Goal: Task Accomplishment & Management: Use online tool/utility

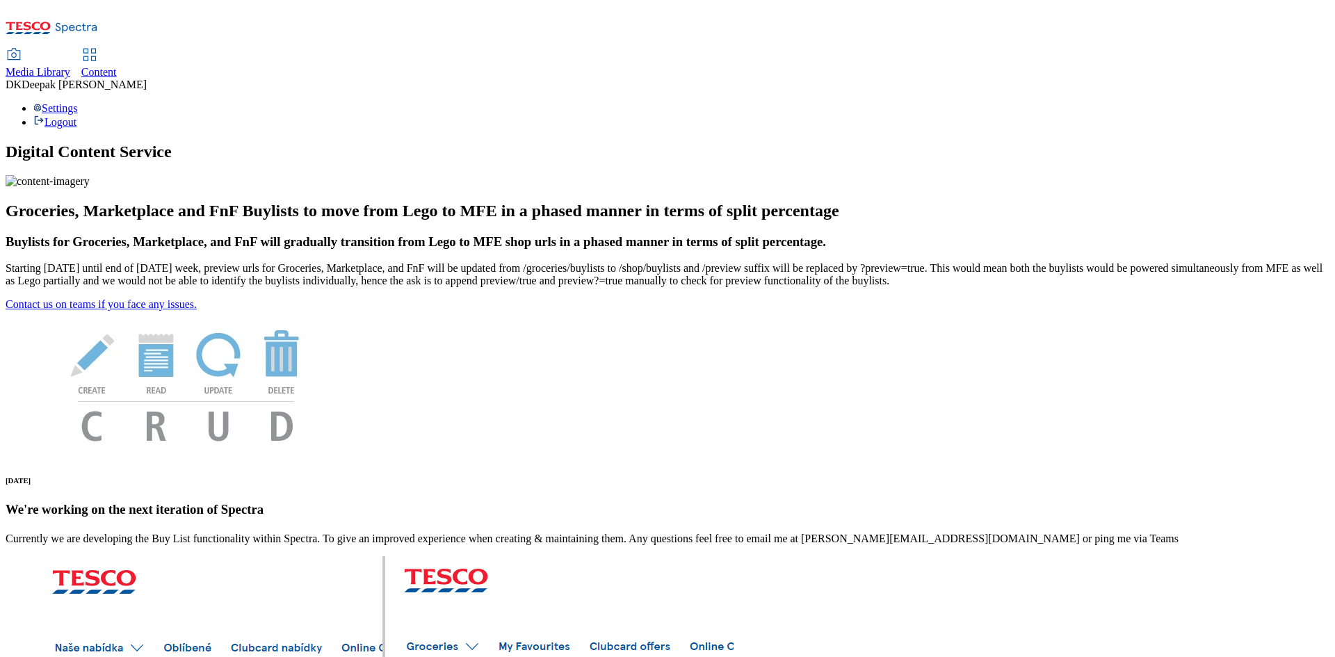
click at [98, 47] on icon at bounding box center [89, 55] width 17 height 17
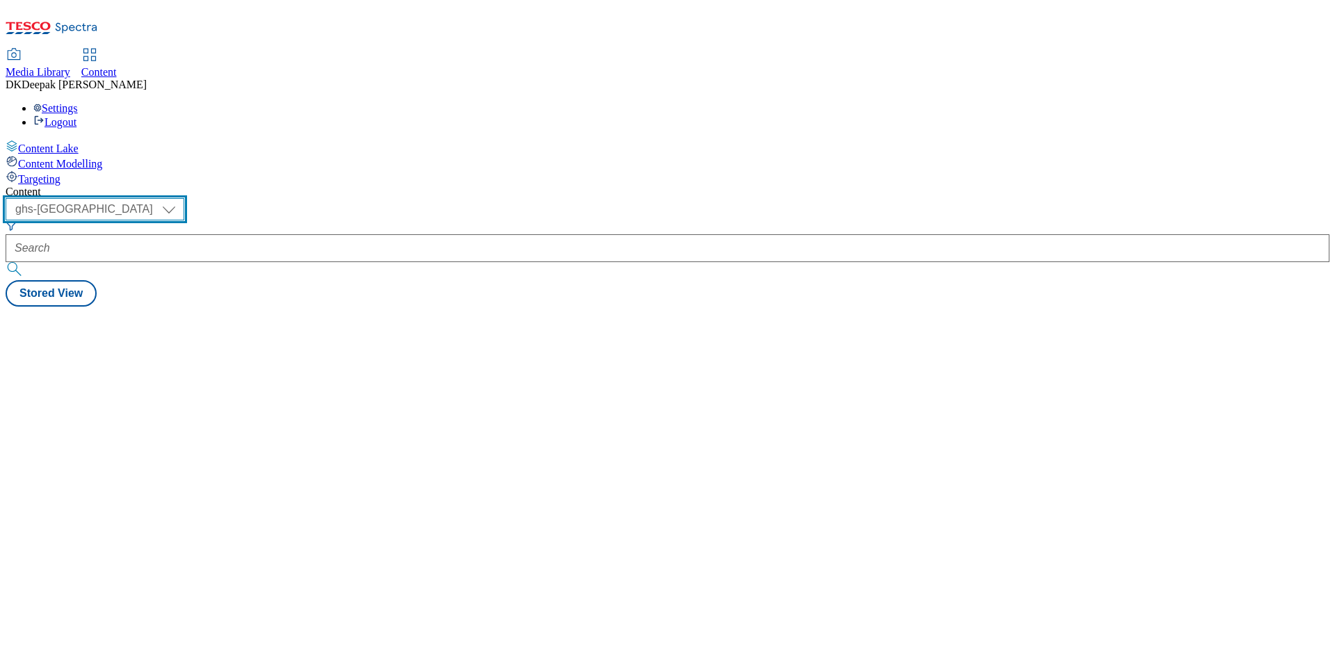
click at [184, 198] on select "ghs-roi ghs-uk" at bounding box center [95, 209] width 179 height 22
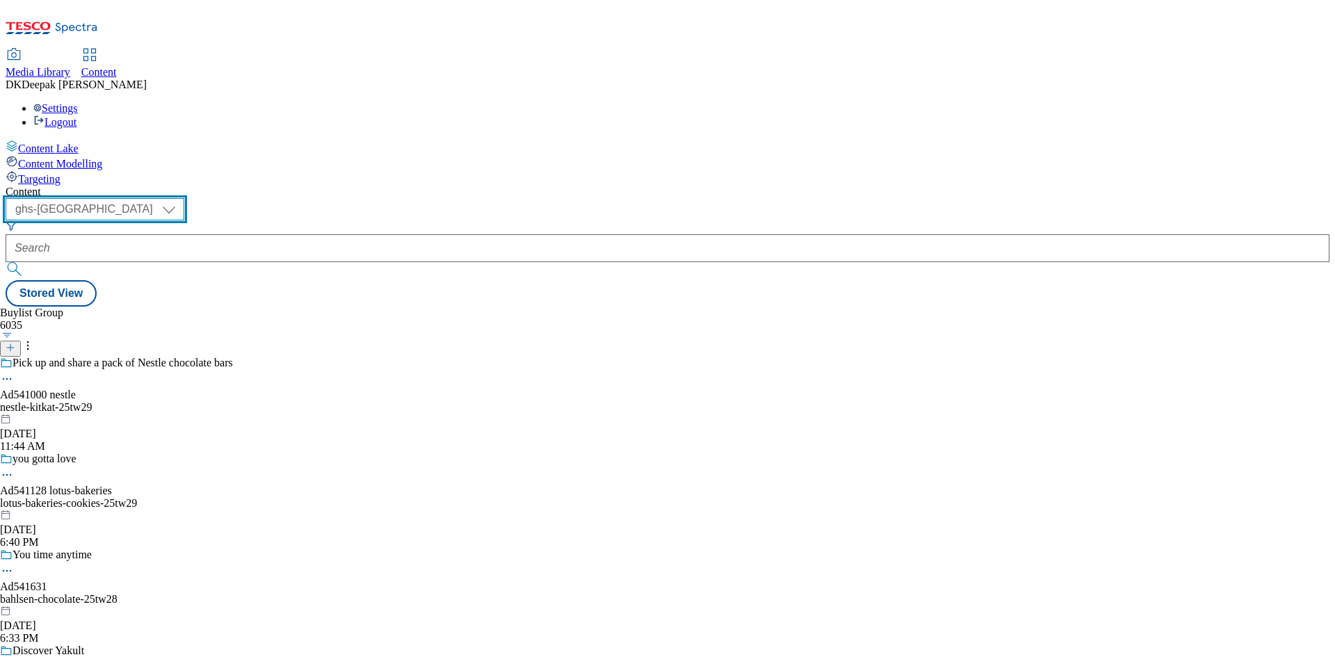
select select "ghs-roi"
click at [181, 198] on select "ghs-roi ghs-uk" at bounding box center [95, 209] width 179 height 22
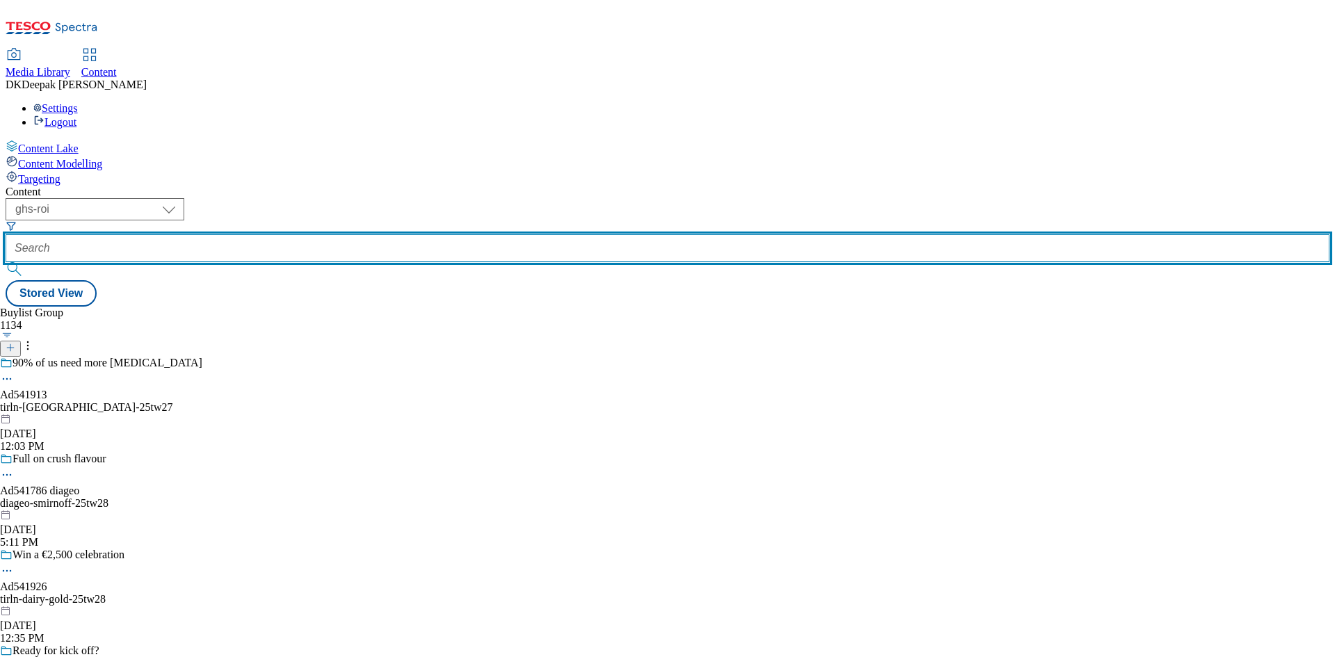
click at [347, 234] on input "text" at bounding box center [668, 248] width 1324 height 28
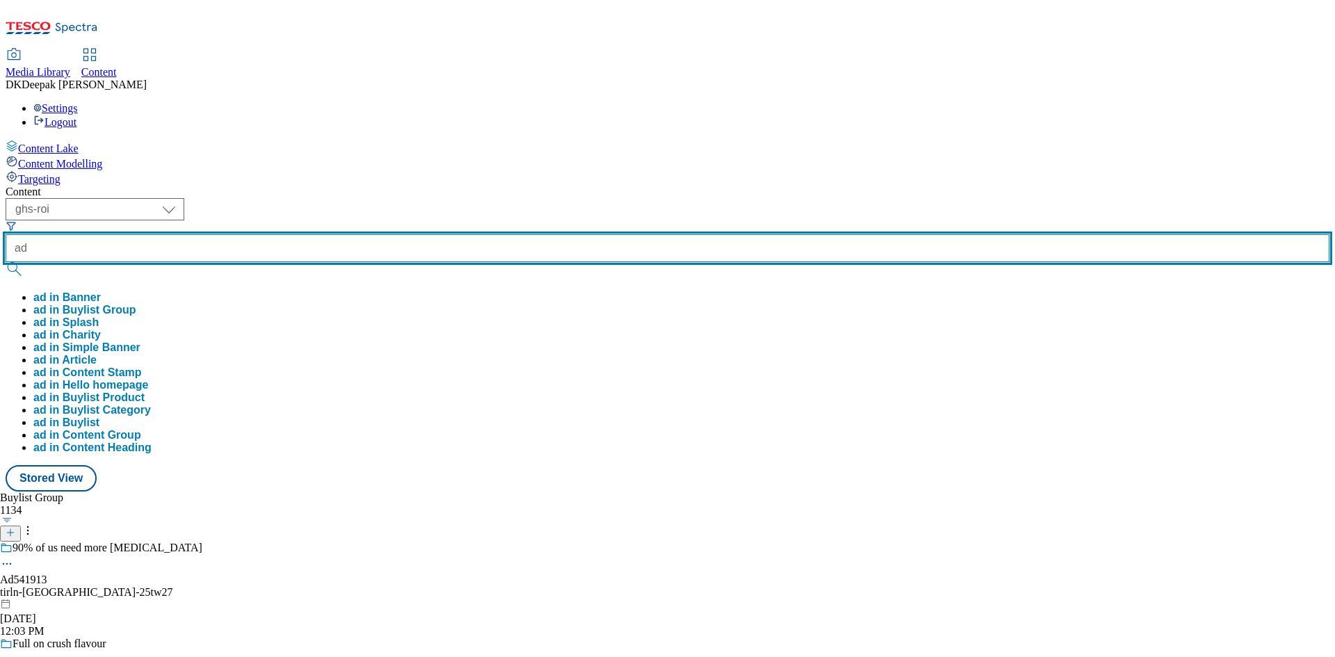
paste input "541913"
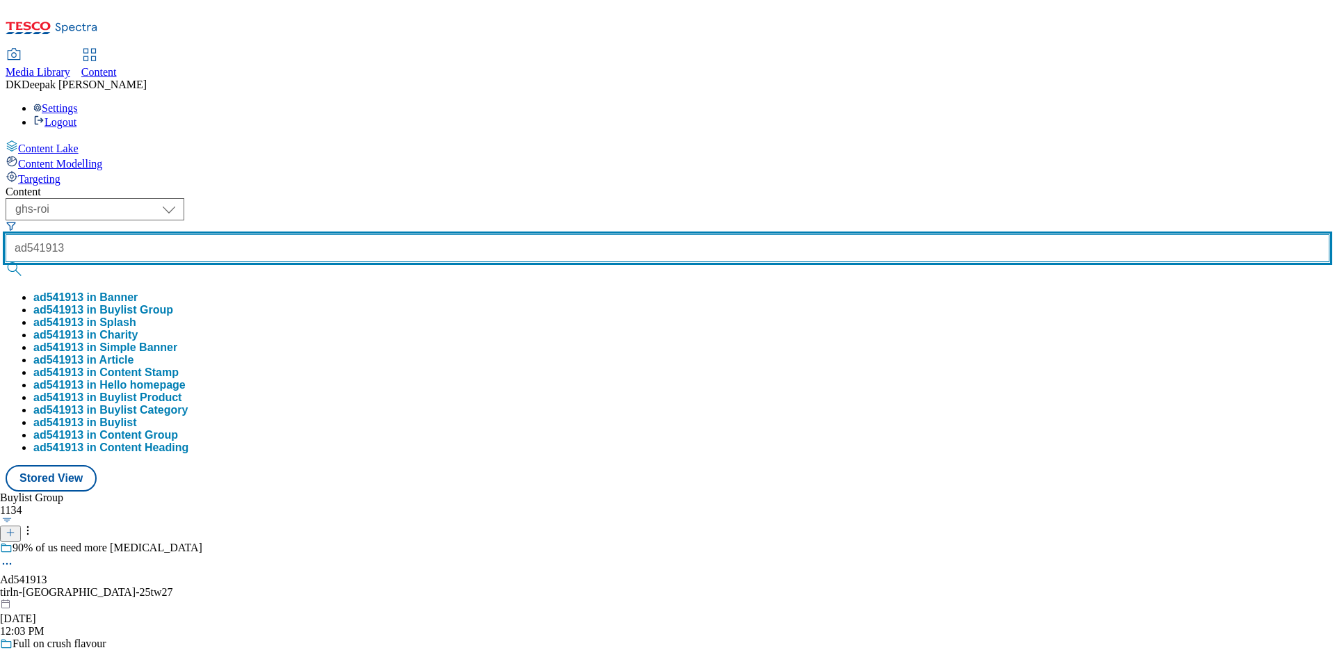
type input "ad541913"
click at [6, 262] on button "submit" at bounding box center [15, 269] width 19 height 14
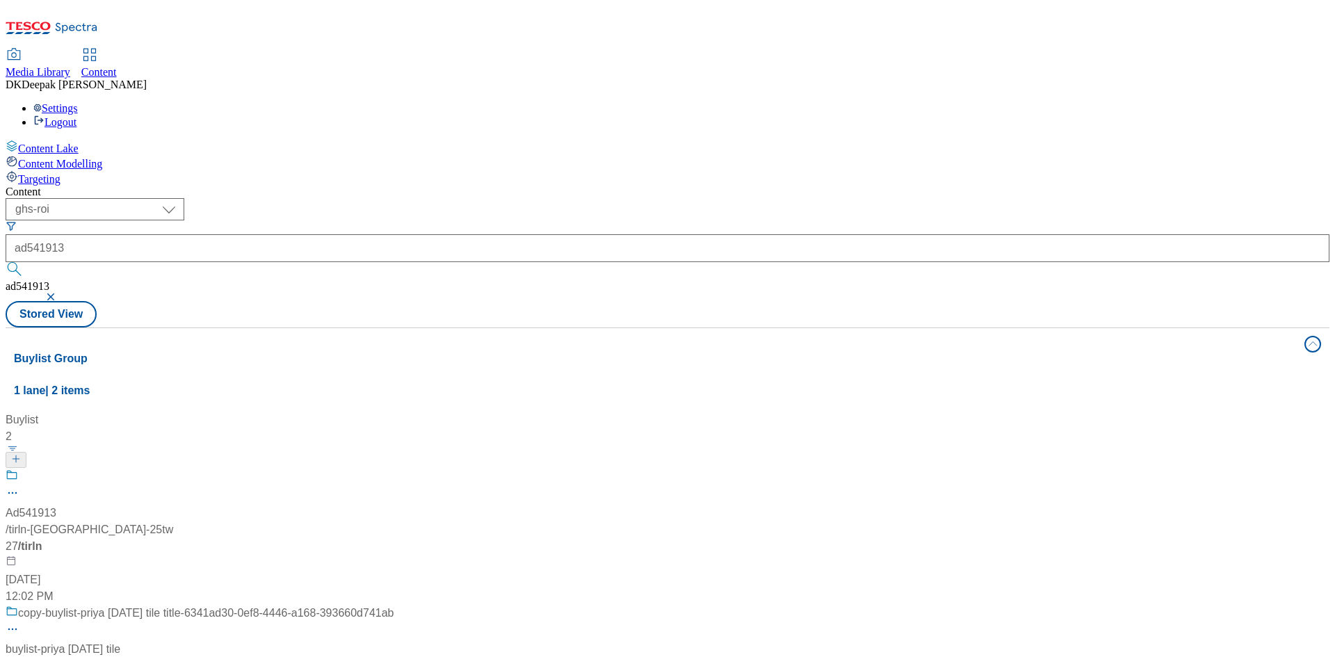
click at [58, 186] on div "Content Lake Content Modelling Targeting" at bounding box center [668, 163] width 1324 height 46
click at [357, 522] on div "/ tirln-avonmore-25tw27 / tirln" at bounding box center [200, 538] width 388 height 33
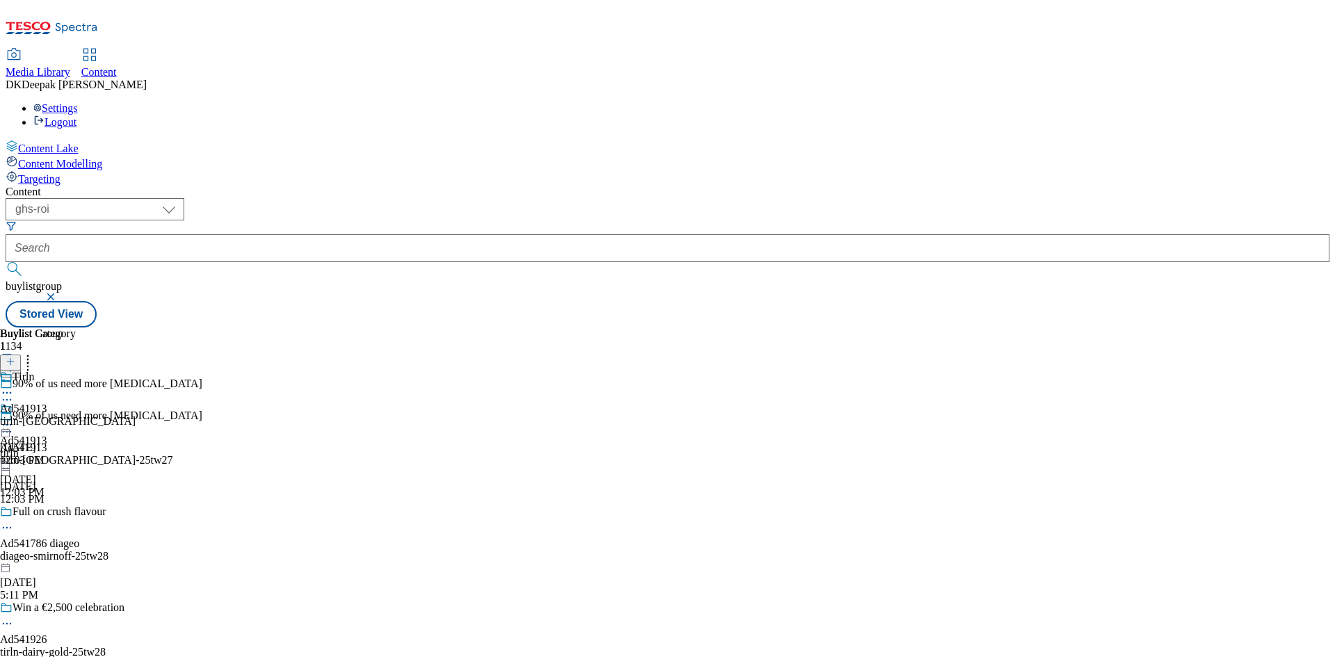
click at [291, 454] on div "tirln-avonmore-25tw27" at bounding box center [145, 460] width 291 height 13
click at [14, 425] on icon at bounding box center [7, 432] width 14 height 14
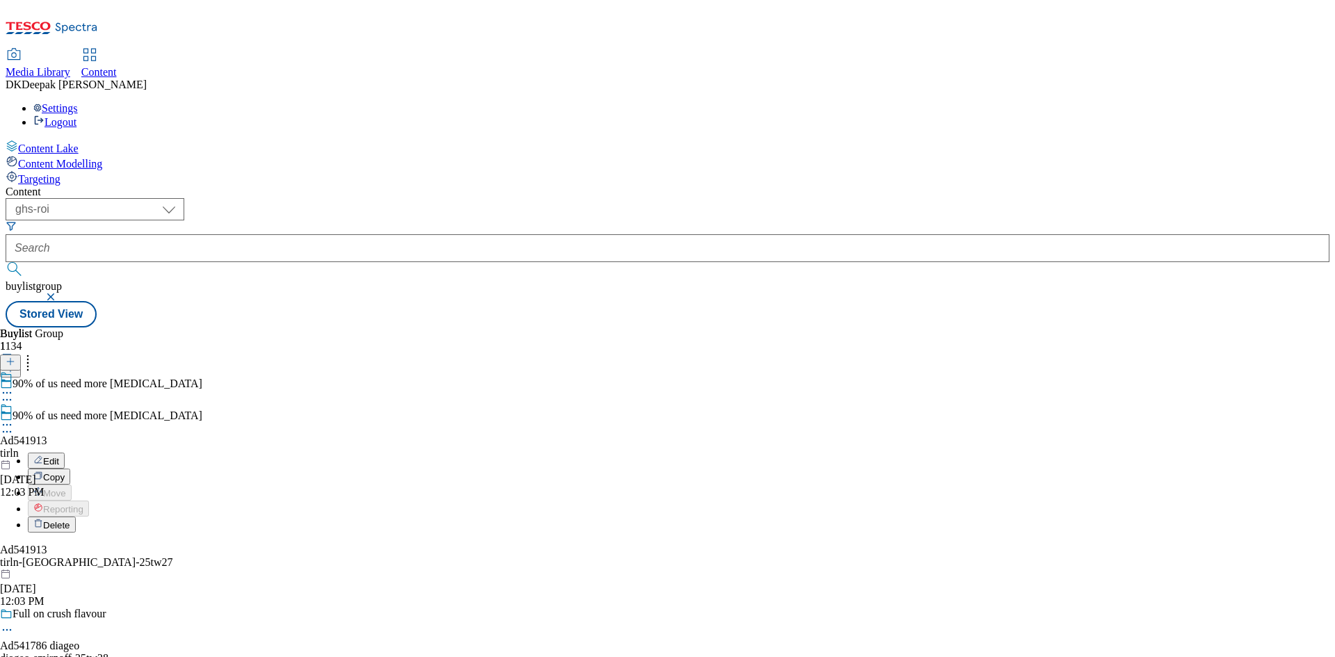
click at [65, 453] on button "Edit" at bounding box center [46, 461] width 37 height 16
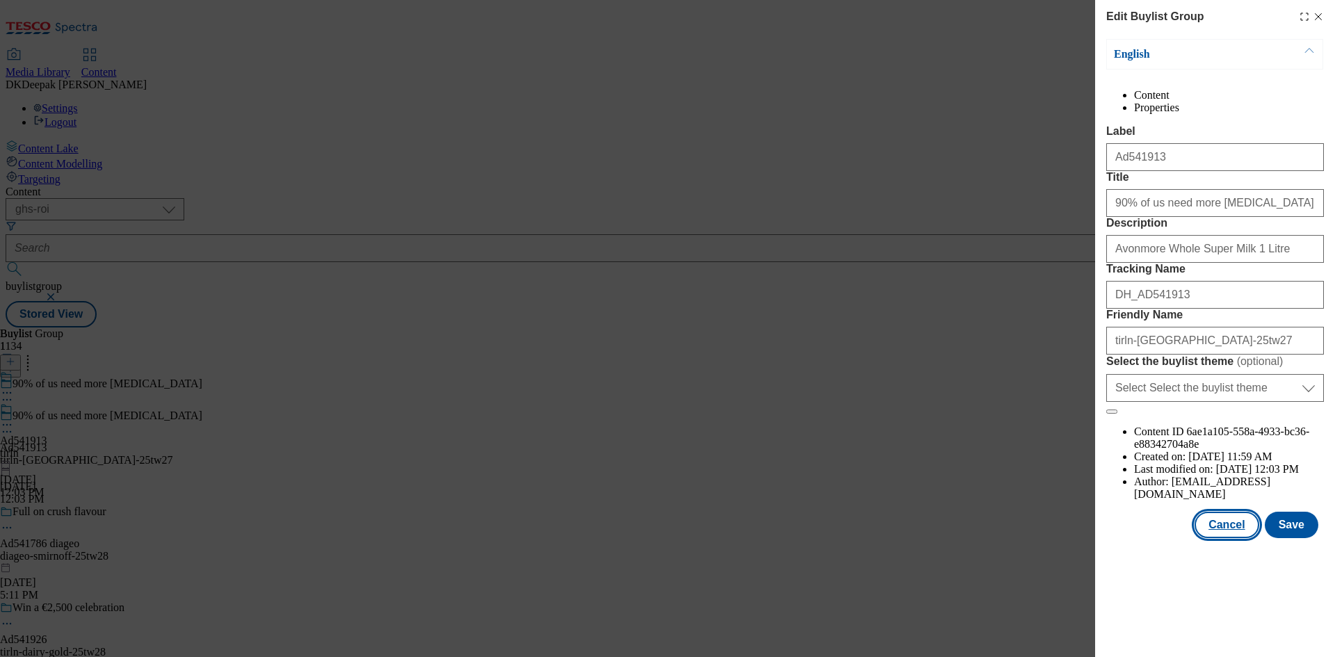
click at [1243, 538] on button "Cancel" at bounding box center [1227, 525] width 64 height 26
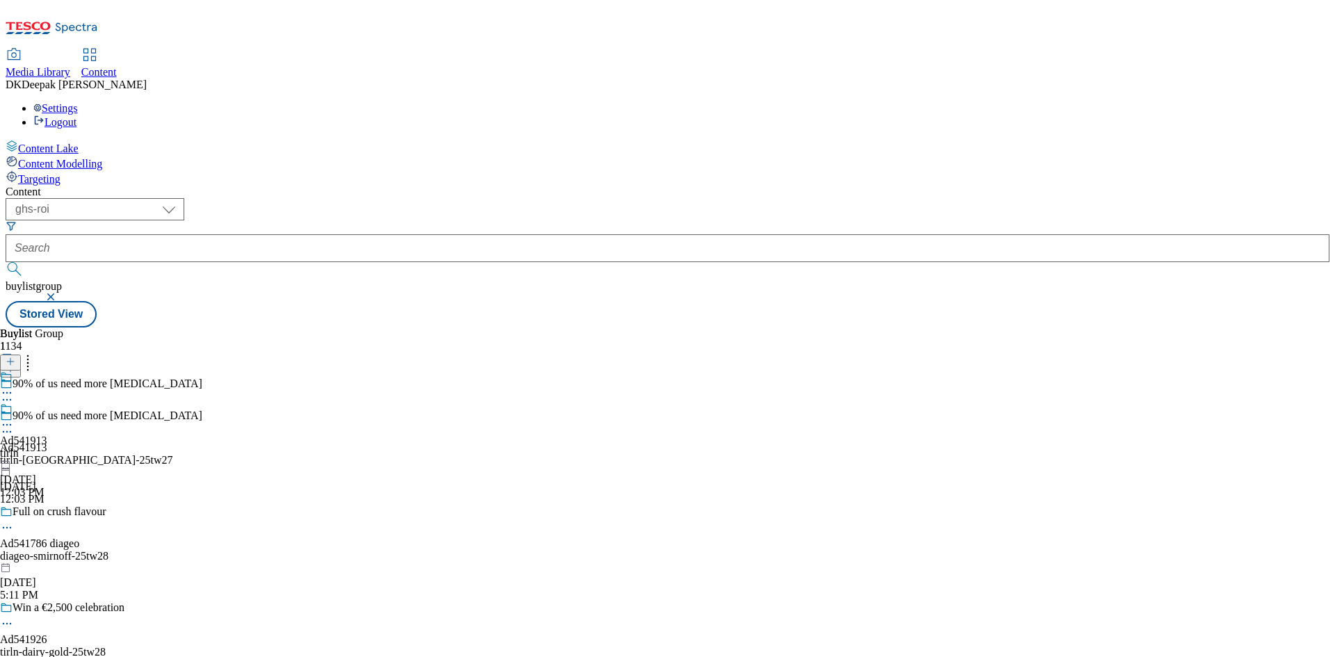
click at [47, 447] on div "tirln" at bounding box center [23, 453] width 47 height 13
click at [14, 418] on icon at bounding box center [7, 425] width 14 height 14
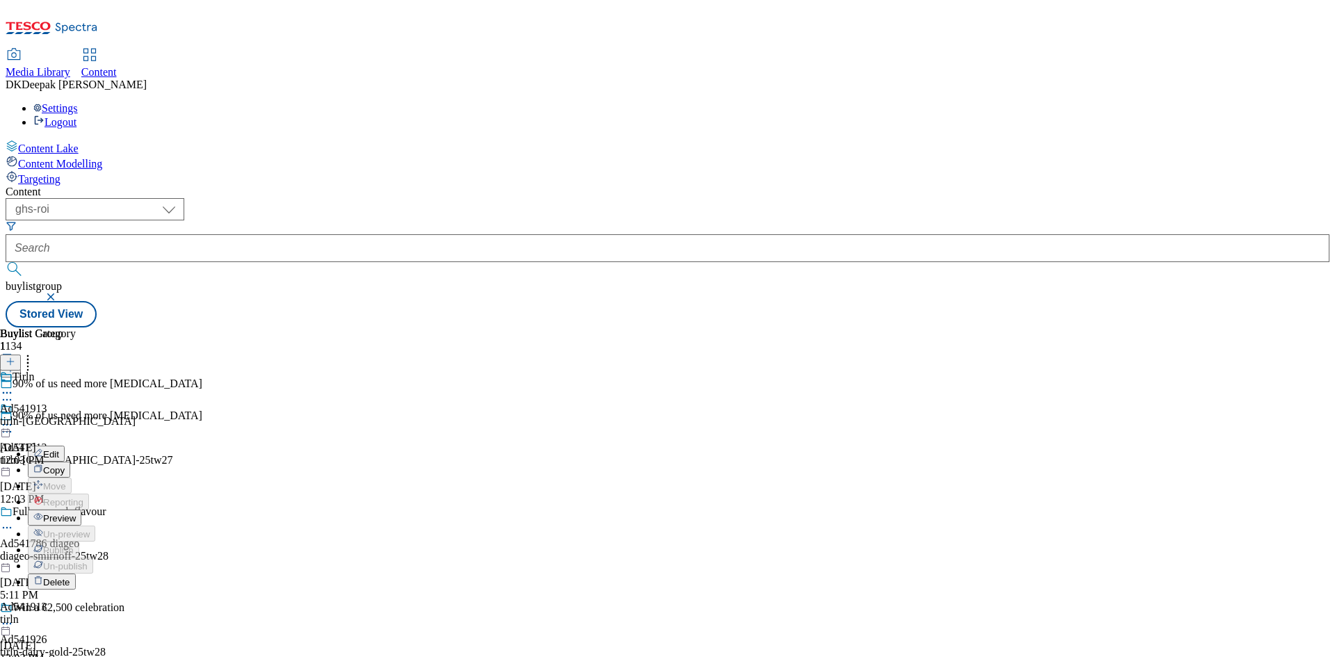
click at [65, 446] on button "Edit" at bounding box center [46, 454] width 37 height 16
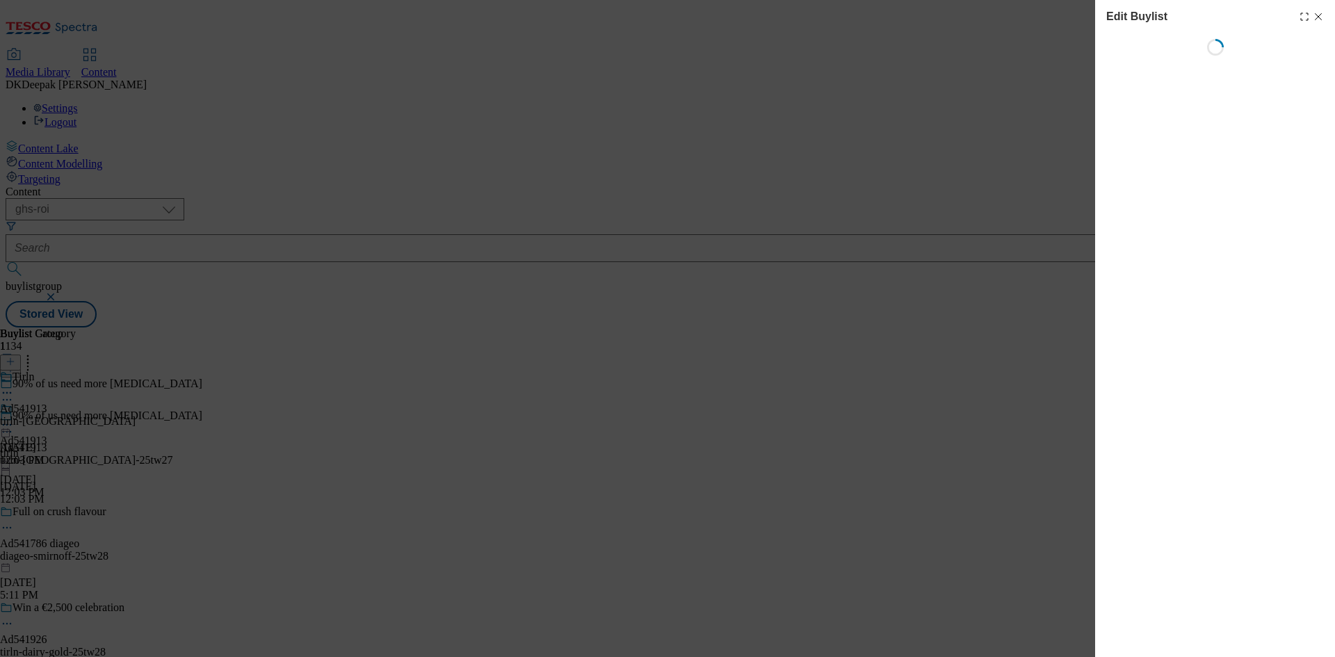
select select "tactical"
select select "supplier funded short term 1-3 weeks"
select select "dunnhumby"
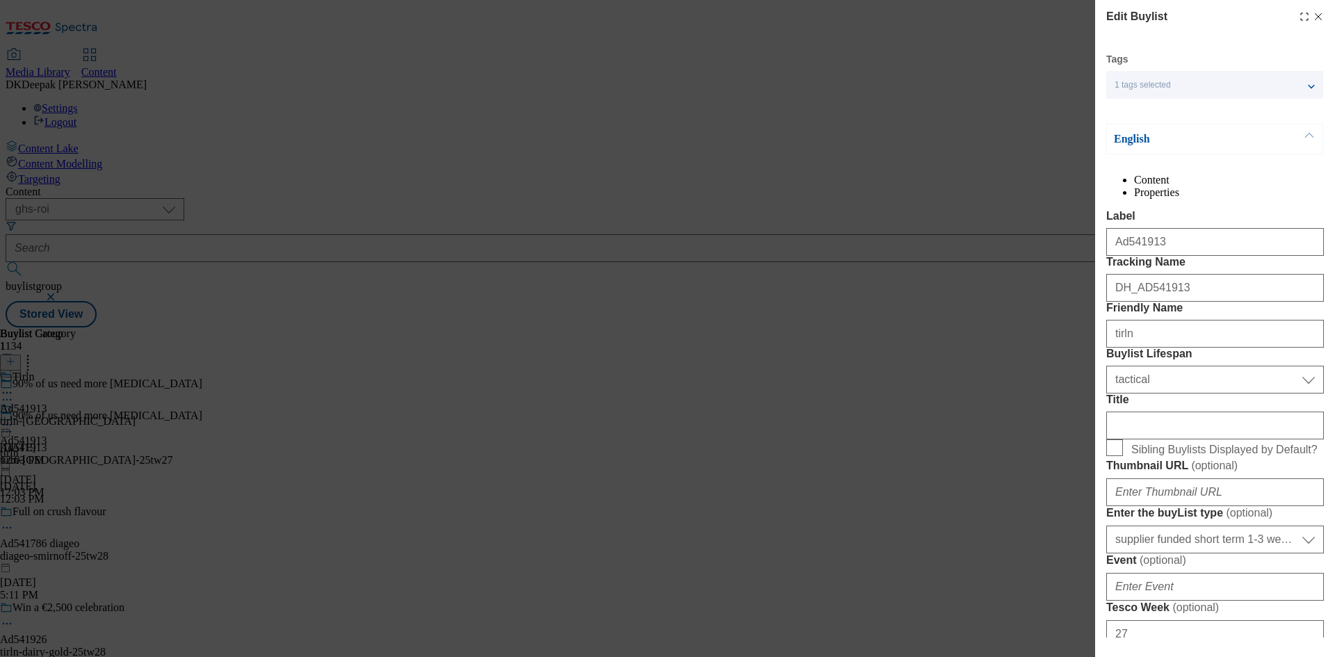
select select "Banner"
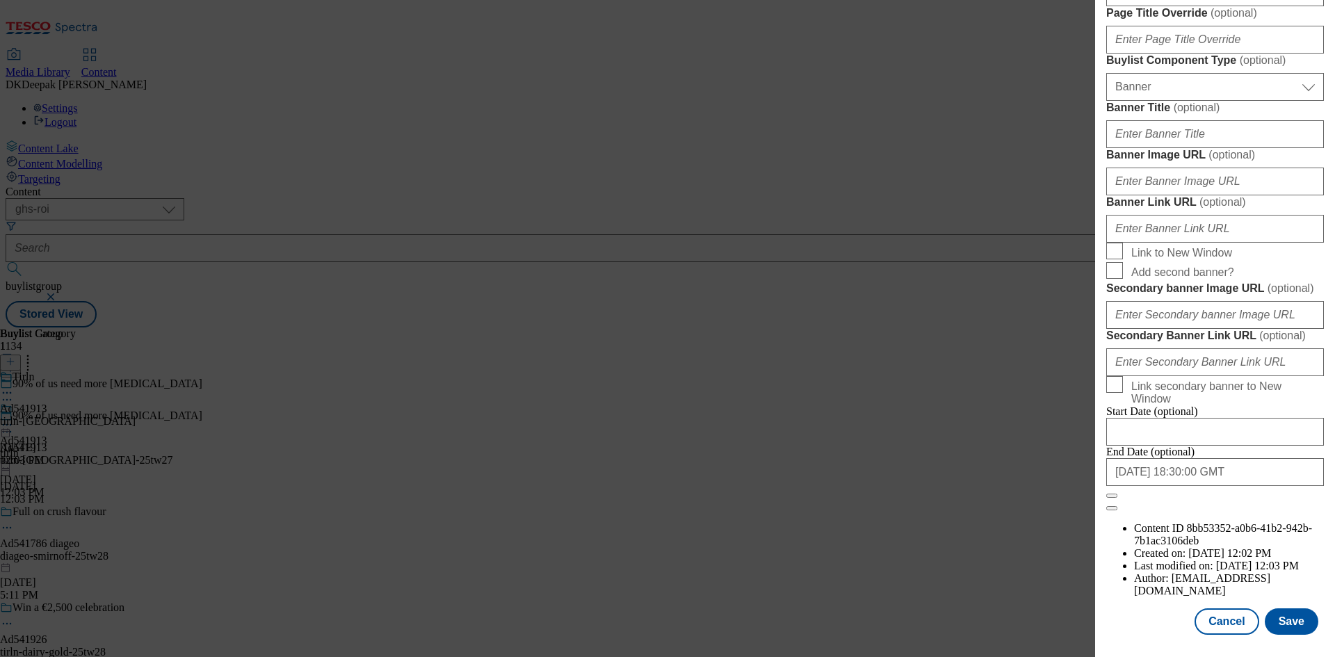
scroll to position [1366, 0]
click at [1224, 614] on button "Cancel" at bounding box center [1227, 621] width 64 height 26
select select "tactical"
select select "supplier funded short term 1-3 weeks"
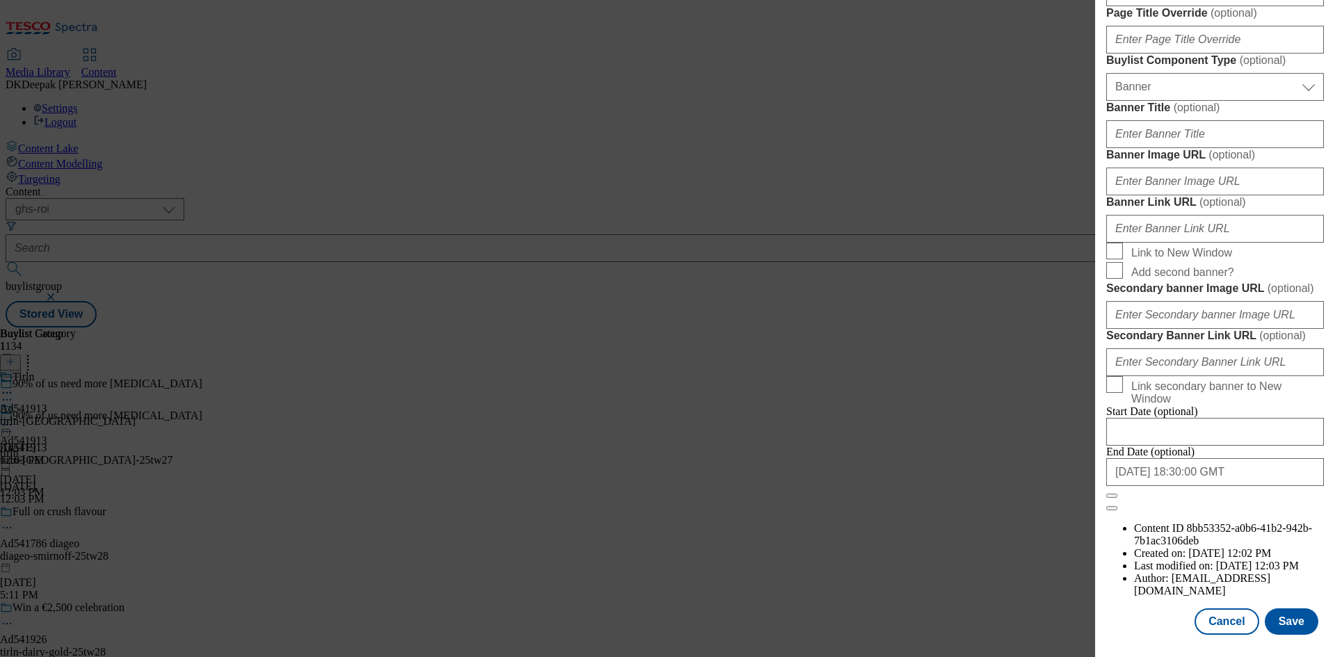
select select "dunnhumby"
select select "Banner"
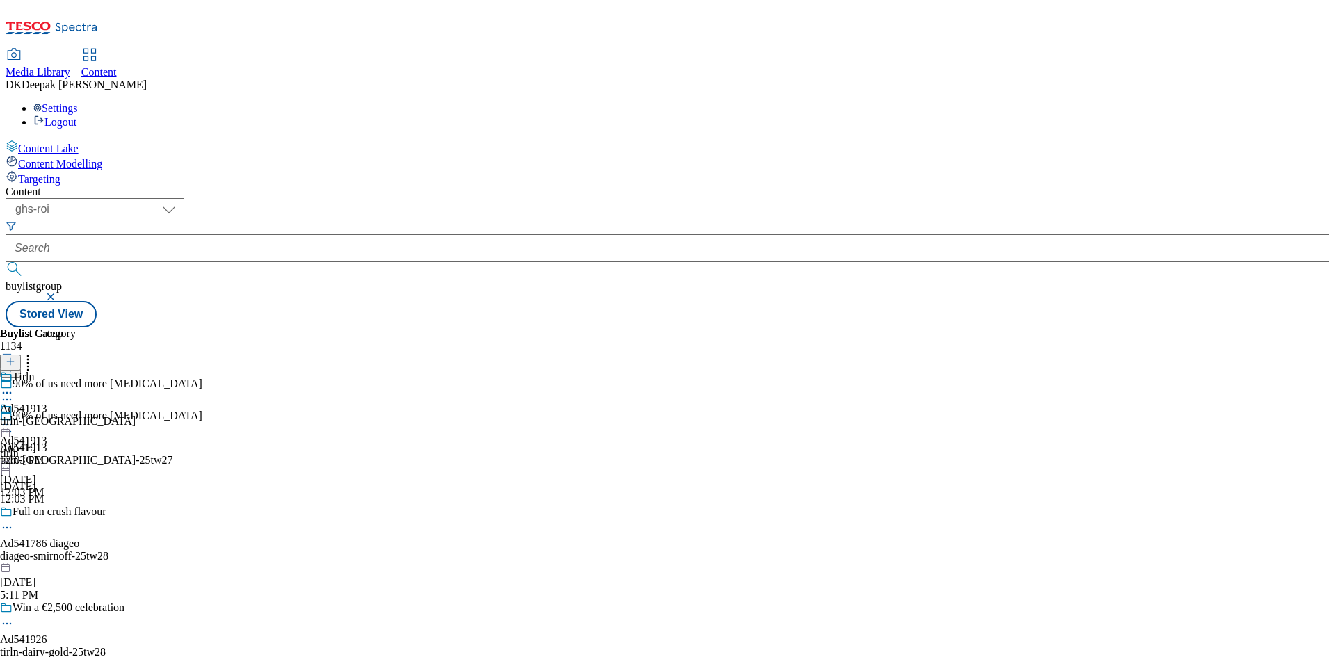
click at [136, 371] on div "Tirln Ad541913 tirln-avonmore Aug 25, 2025 12:03 PM" at bounding box center [68, 419] width 136 height 96
click at [14, 418] on icon at bounding box center [7, 425] width 14 height 14
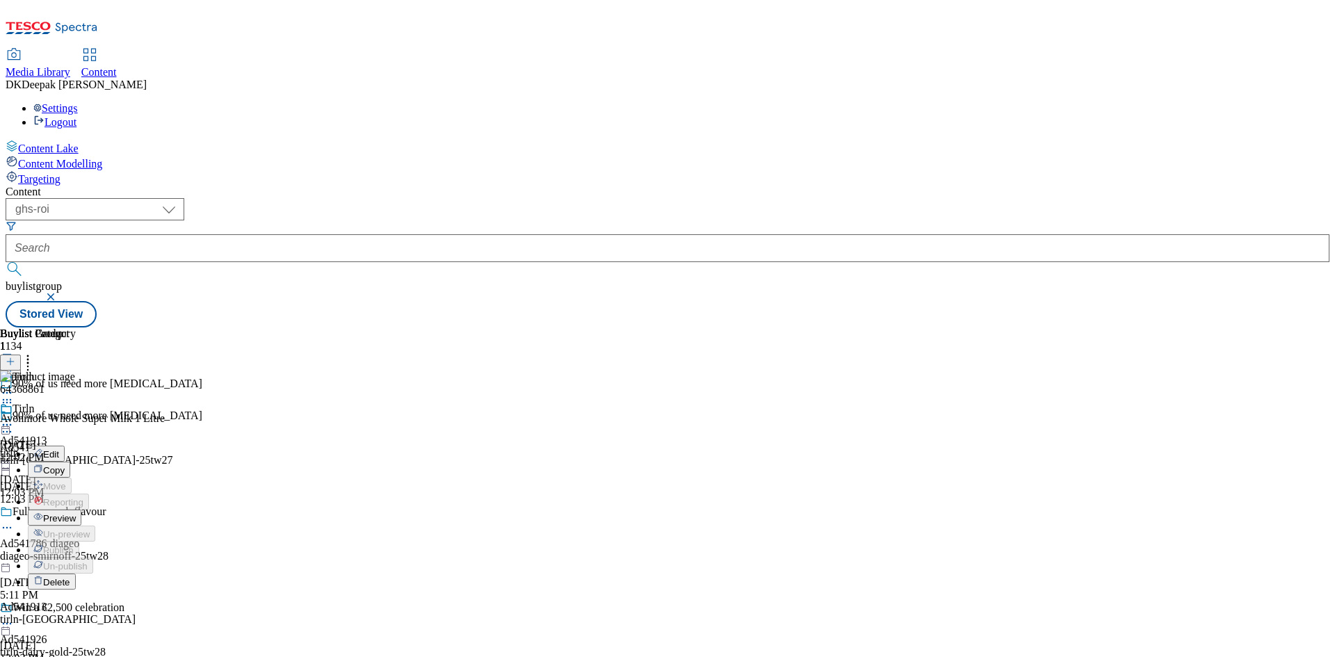
click at [65, 446] on button "Edit" at bounding box center [46, 454] width 37 height 16
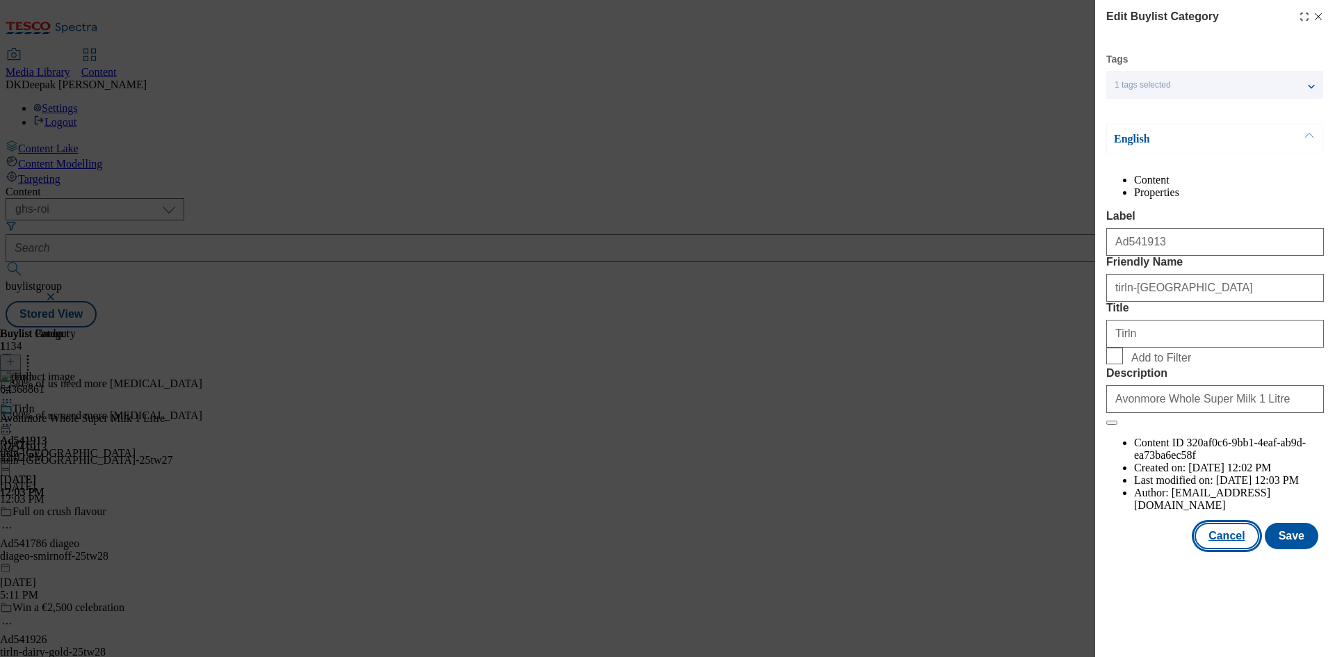
click at [1223, 549] on button "Cancel" at bounding box center [1227, 536] width 64 height 26
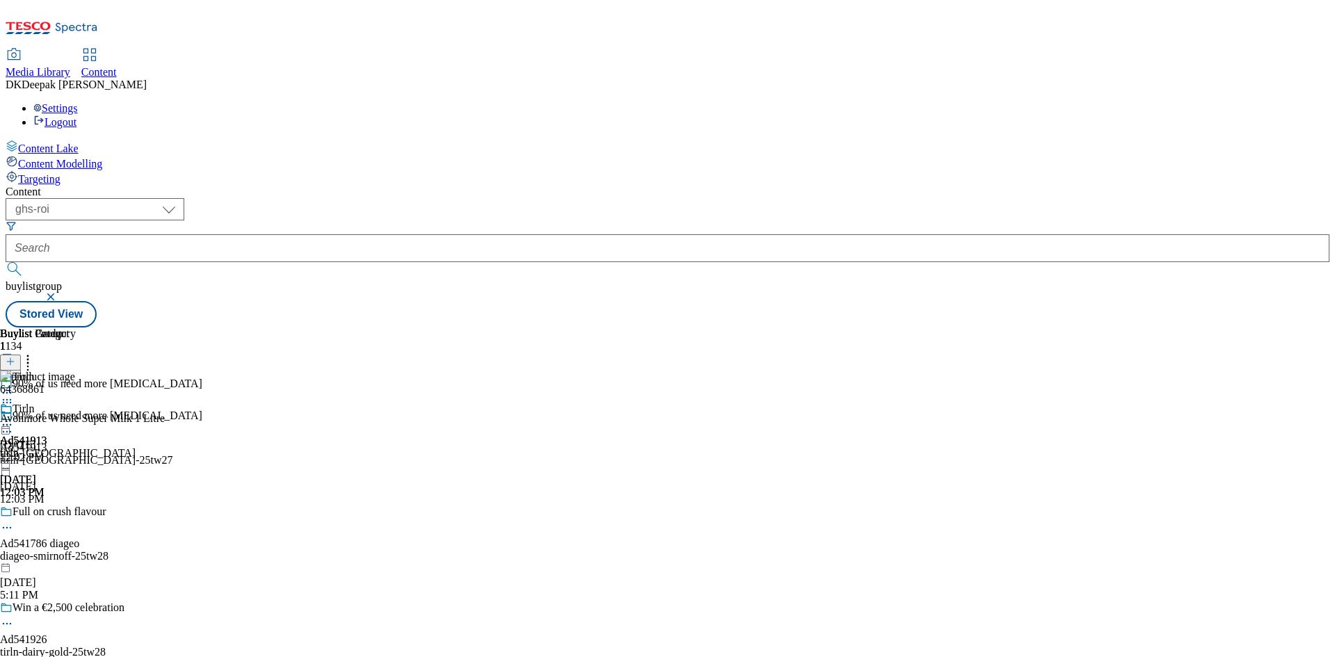
click at [14, 418] on icon at bounding box center [7, 425] width 14 height 14
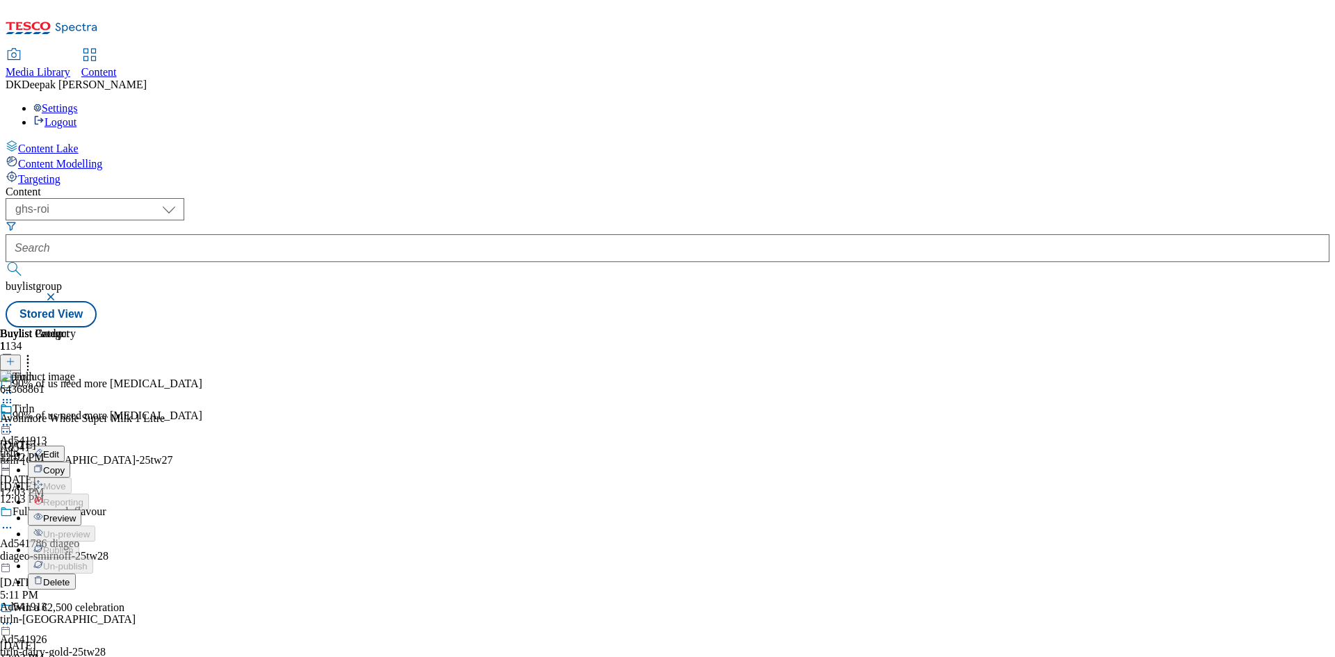
click at [81, 510] on button "Preview" at bounding box center [55, 518] width 54 height 16
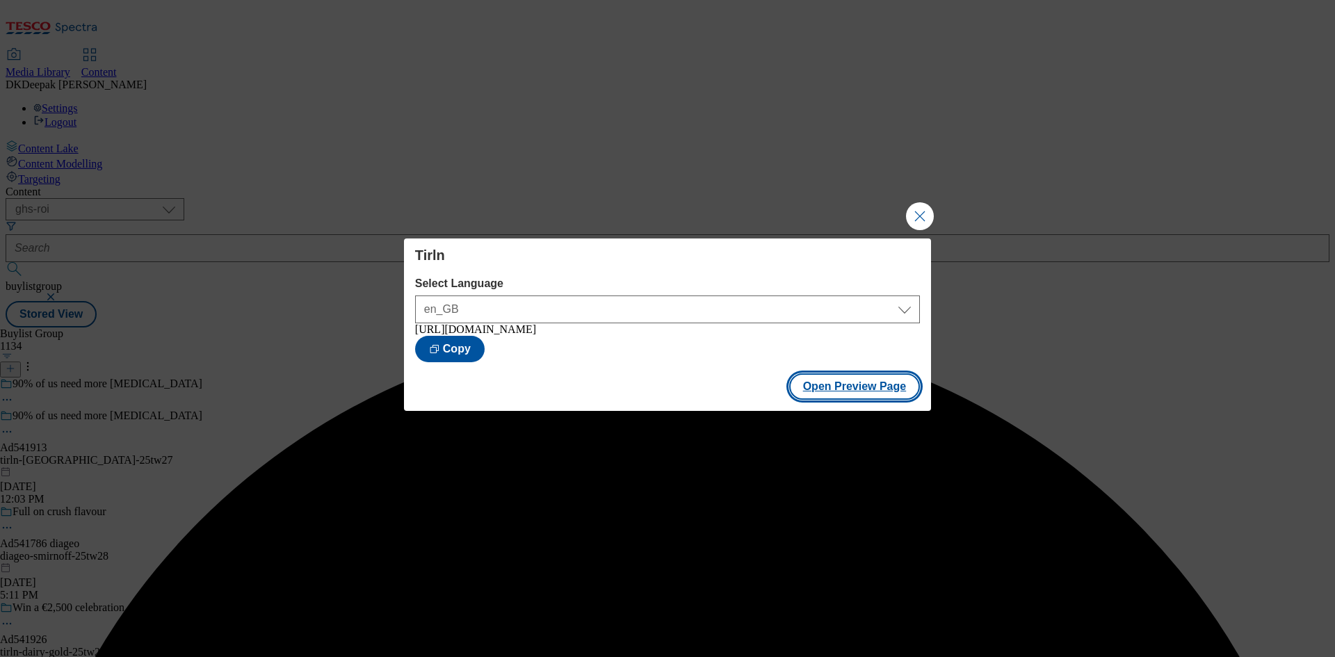
click at [879, 389] on button "Open Preview Page" at bounding box center [854, 386] width 131 height 26
click at [928, 213] on button "Close Modal" at bounding box center [920, 216] width 28 height 28
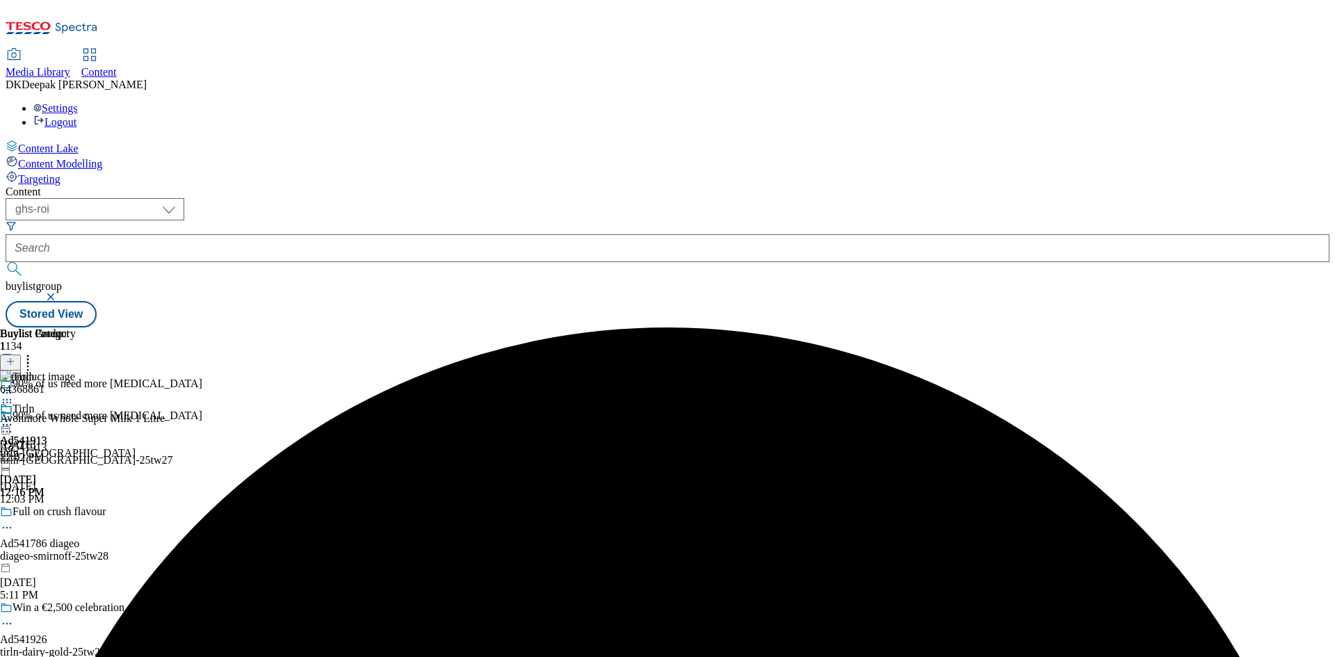
click at [14, 418] on icon at bounding box center [7, 425] width 14 height 14
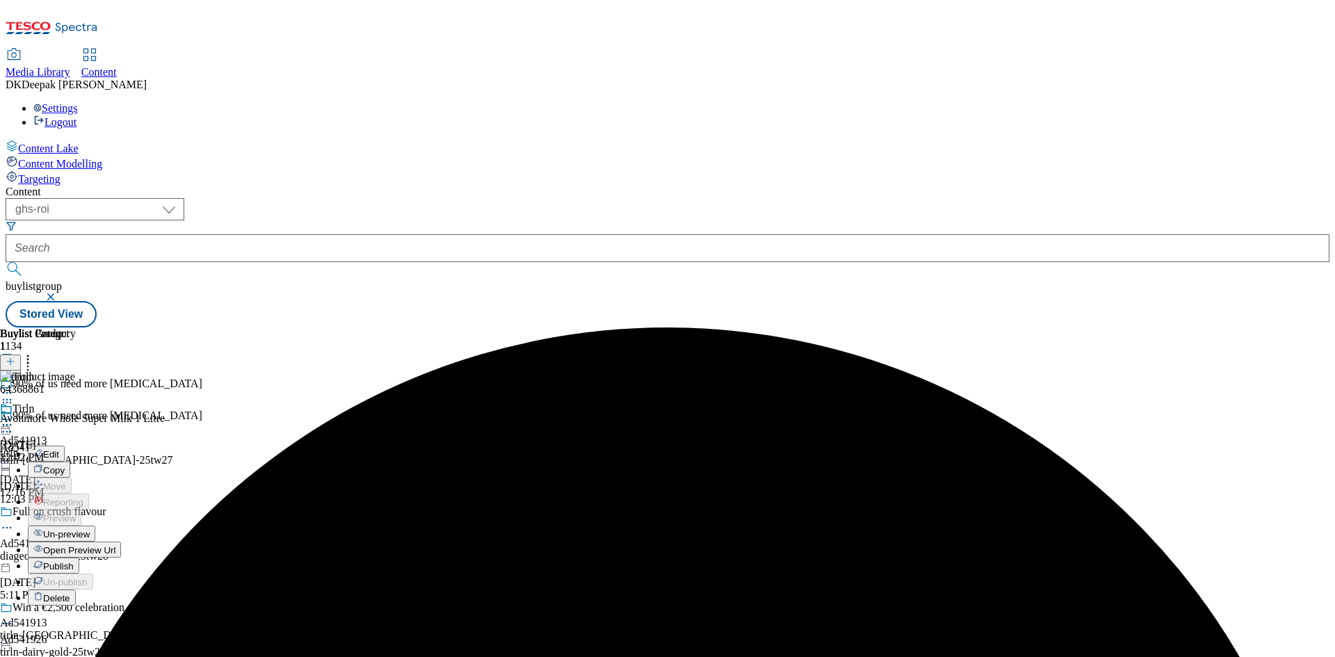
click at [74, 561] on span "Publish" at bounding box center [58, 566] width 31 height 10
